Goal: Information Seeking & Learning: Learn about a topic

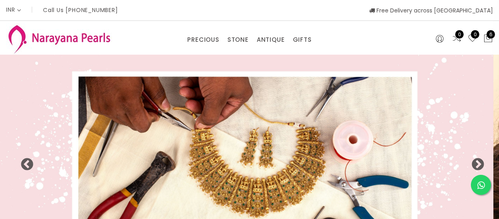
select select "INR"
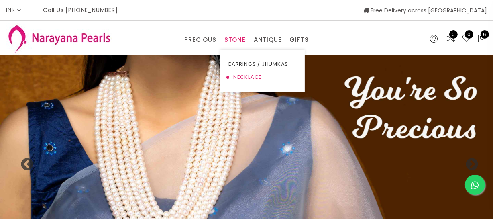
click at [243, 74] on link "NECKLACE" at bounding box center [263, 77] width 68 height 13
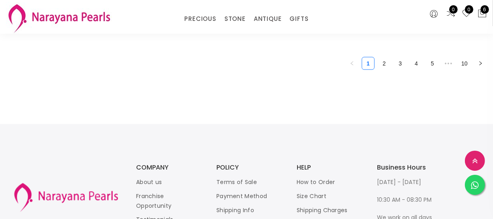
scroll to position [1095, 0]
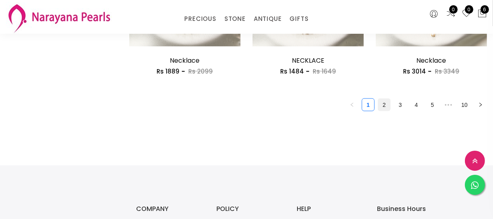
click at [384, 102] on link "2" at bounding box center [384, 105] width 12 height 12
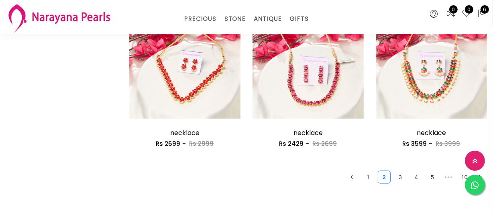
scroll to position [1059, 0]
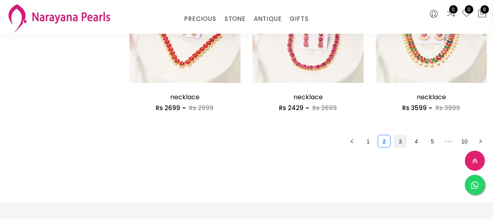
click at [404, 144] on link "3" at bounding box center [400, 141] width 12 height 12
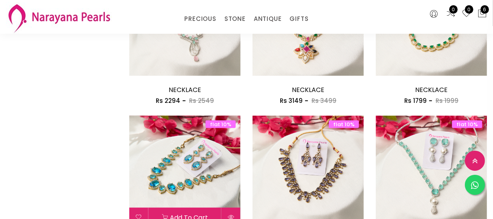
scroll to position [996, 0]
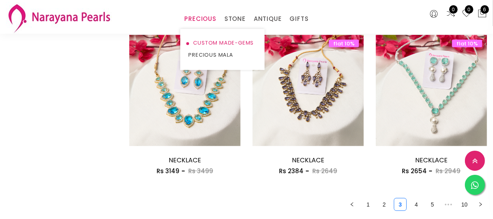
click at [205, 38] on link "CUSTOM MADE-GEMS" at bounding box center [222, 43] width 68 height 12
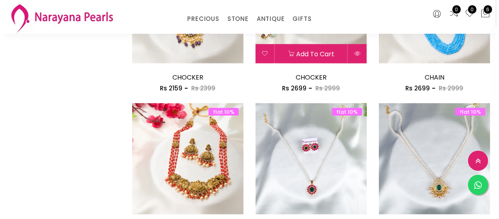
scroll to position [1032, 0]
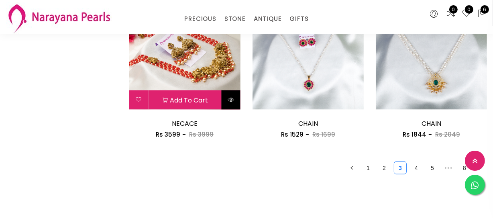
click at [231, 102] on icon at bounding box center [231, 99] width 6 height 6
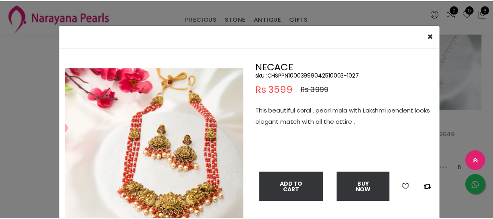
scroll to position [36, 0]
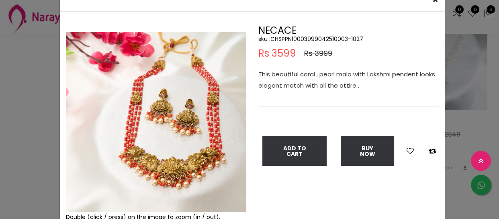
click at [20, 172] on div "× Close Double (click / press) on the image to zoom (in / out). NECACE sku : CH…" at bounding box center [249, 109] width 499 height 219
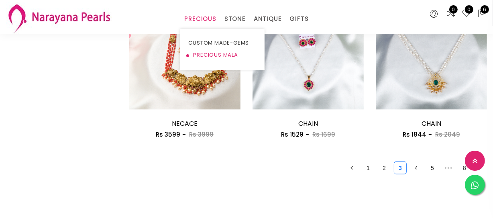
click at [203, 55] on link "PRECIOUS MALA" at bounding box center [222, 55] width 68 height 12
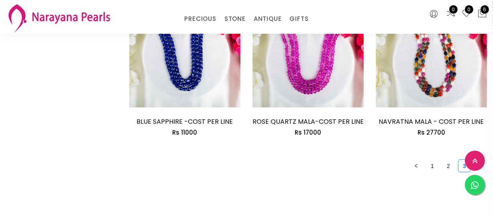
scroll to position [1105, 0]
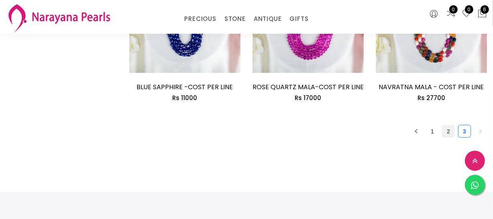
click at [450, 133] on link "2" at bounding box center [449, 131] width 12 height 12
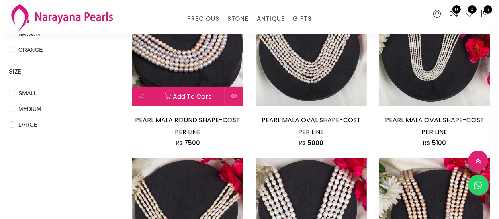
scroll to position [292, 0]
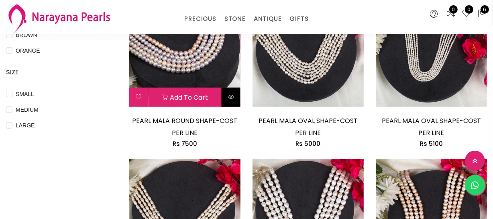
click at [228, 96] on icon at bounding box center [231, 97] width 6 height 6
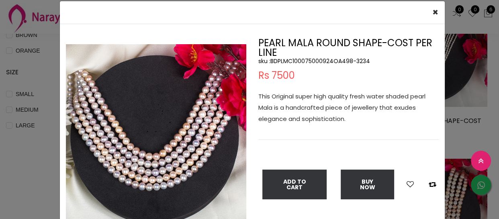
scroll to position [36, 0]
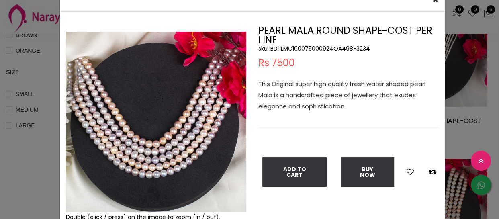
click at [238, 207] on img at bounding box center [156, 122] width 180 height 180
click at [37, 114] on div "× Close Double (click / press) on the image to zoom (in / out). PEARL MALA ROUN…" at bounding box center [249, 109] width 499 height 219
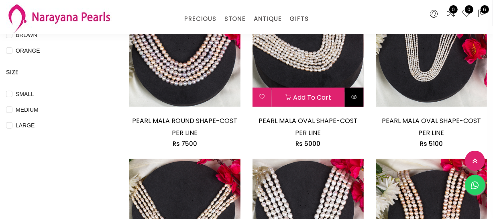
click at [356, 100] on button at bounding box center [354, 97] width 19 height 19
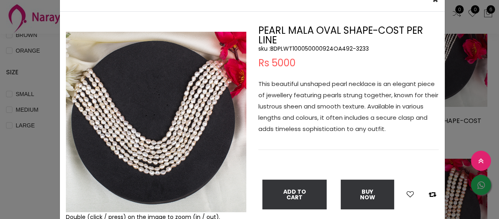
click at [241, 207] on img at bounding box center [156, 122] width 180 height 180
click at [51, 82] on div "× Close Double (click / press) on the image to zoom (in / out). PEARL MALA OVAL…" at bounding box center [249, 109] width 499 height 219
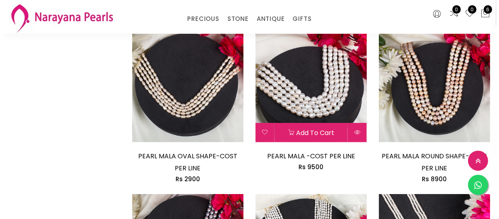
scroll to position [438, 0]
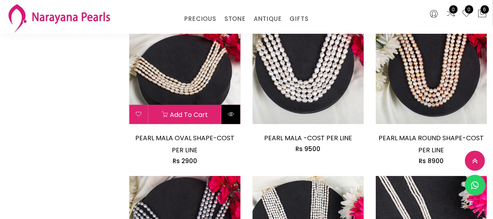
click at [232, 119] on button at bounding box center [231, 114] width 19 height 19
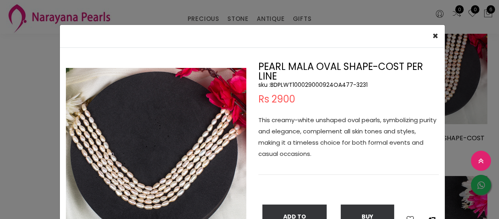
scroll to position [36, 0]
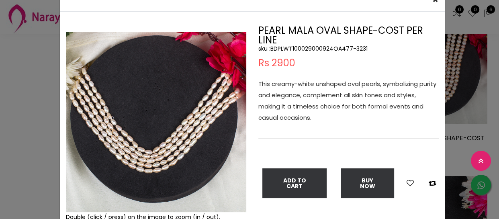
click at [8, 126] on div "× Close Double (click / press) on the image to zoom (in / out). PEARL MALA OVAL…" at bounding box center [249, 109] width 499 height 219
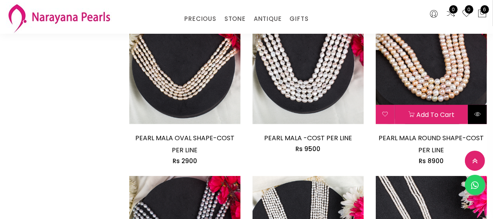
click at [476, 115] on icon at bounding box center [477, 114] width 6 height 6
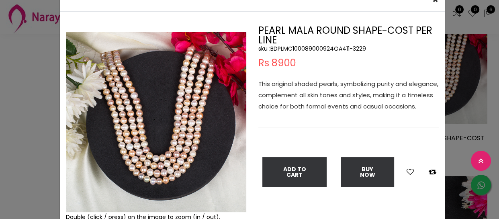
click at [30, 62] on div "× Close Double (click / press) on the image to zoom (in / out). PEARL MALA ROUN…" at bounding box center [249, 109] width 499 height 219
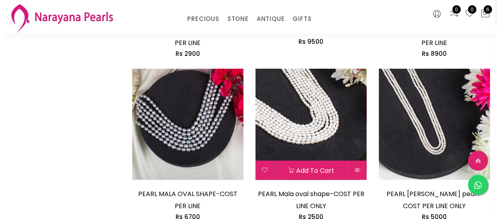
scroll to position [548, 0]
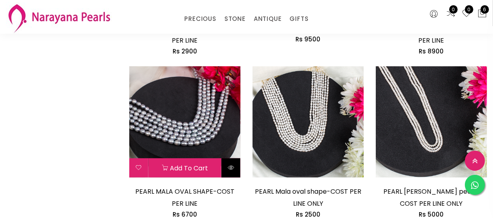
click at [235, 171] on button at bounding box center [231, 167] width 19 height 19
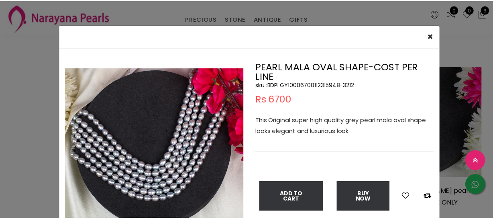
scroll to position [36, 0]
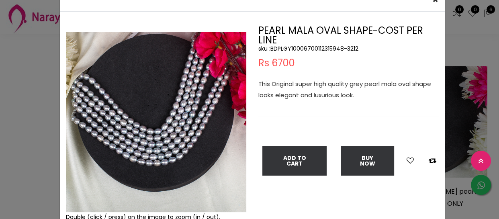
click at [13, 170] on div "× Close Double (click / press) on the image to zoom (in / out). PEARL MALA OVAL…" at bounding box center [249, 109] width 499 height 219
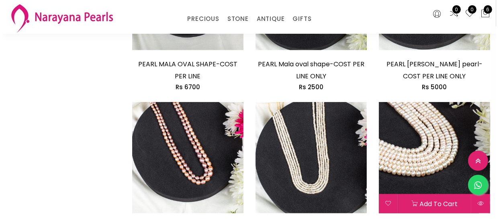
scroll to position [767, 0]
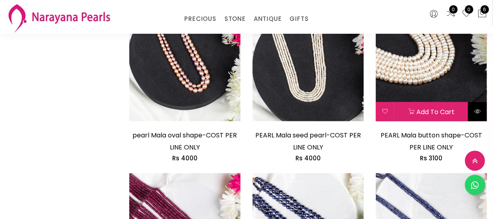
click at [483, 108] on button at bounding box center [477, 111] width 19 height 19
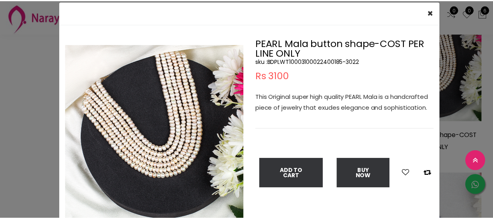
scroll to position [36, 0]
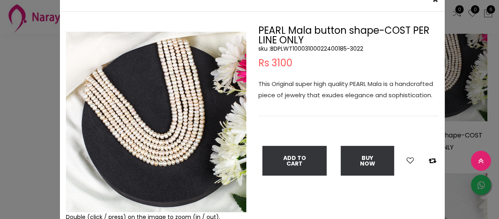
click at [13, 108] on div "× Close Double (click / press) on the image to zoom (in / out). PEARL Mala butt…" at bounding box center [249, 109] width 499 height 219
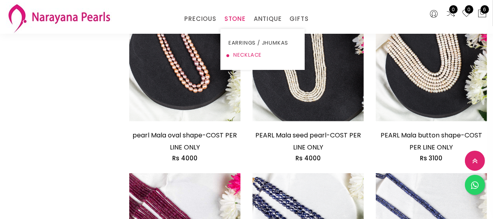
click at [237, 52] on link "NECKLACE" at bounding box center [263, 55] width 68 height 12
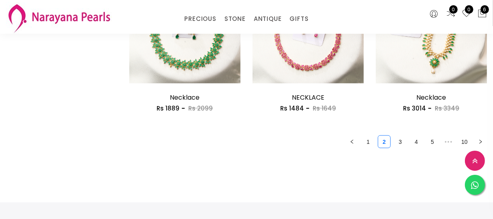
scroll to position [1059, 0]
click at [370, 141] on link "1" at bounding box center [368, 141] width 12 height 12
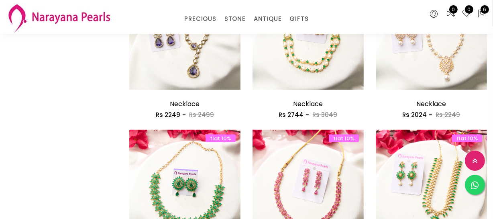
scroll to position [986, 0]
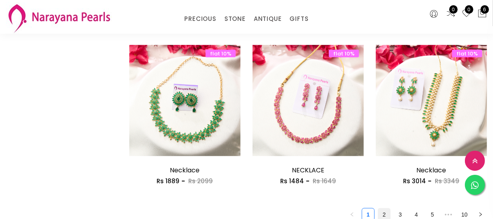
click at [388, 213] on link "2" at bounding box center [384, 214] width 12 height 12
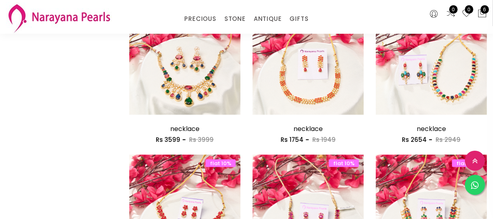
scroll to position [1059, 0]
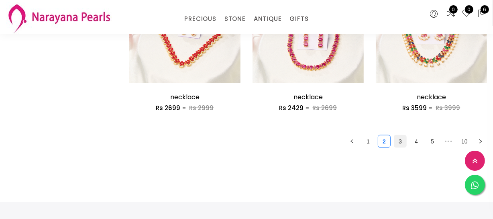
click at [394, 140] on li "3" at bounding box center [400, 141] width 13 height 13
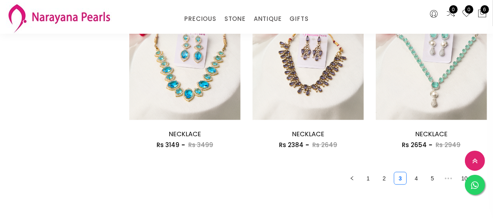
scroll to position [1022, 0]
